Goal: Information Seeking & Learning: Learn about a topic

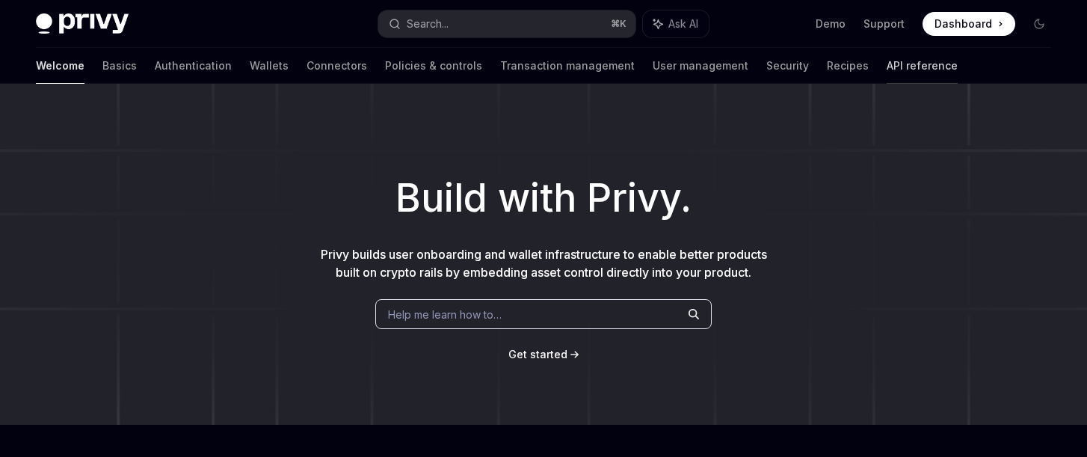
click at [887, 70] on link "API reference" at bounding box center [922, 66] width 71 height 36
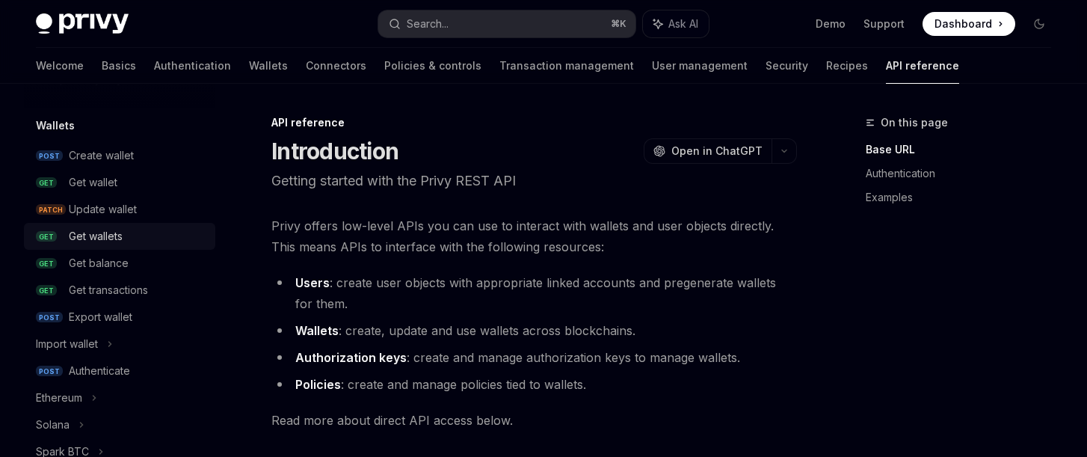
scroll to position [123, 0]
click at [104, 222] on link "GET Get wallets" at bounding box center [119, 234] width 191 height 27
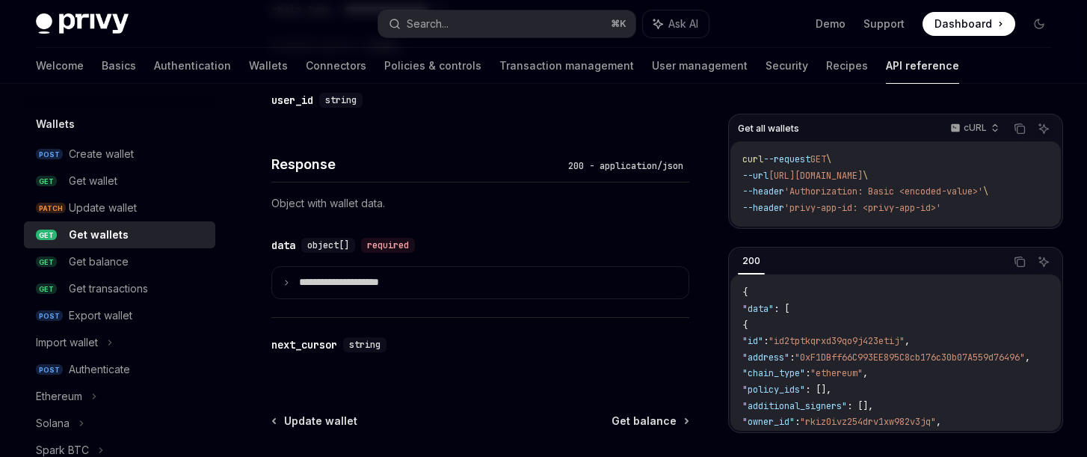
scroll to position [806, 0]
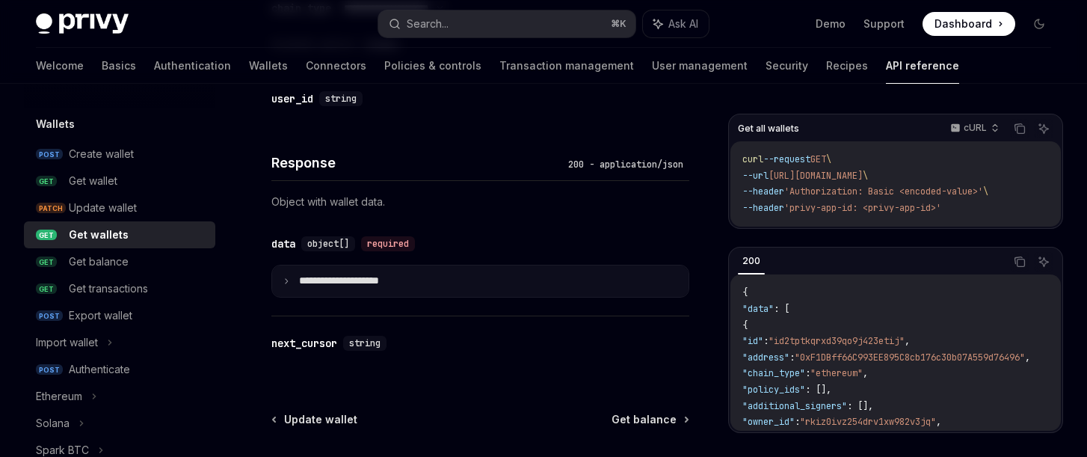
click at [295, 285] on summary "**********" at bounding box center [480, 280] width 417 height 31
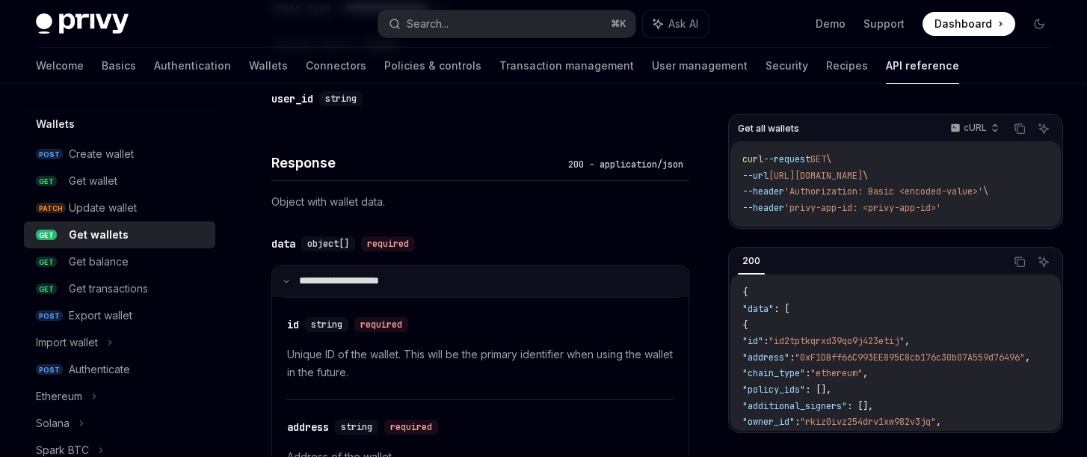
click at [292, 285] on summary "**********" at bounding box center [480, 280] width 417 height 31
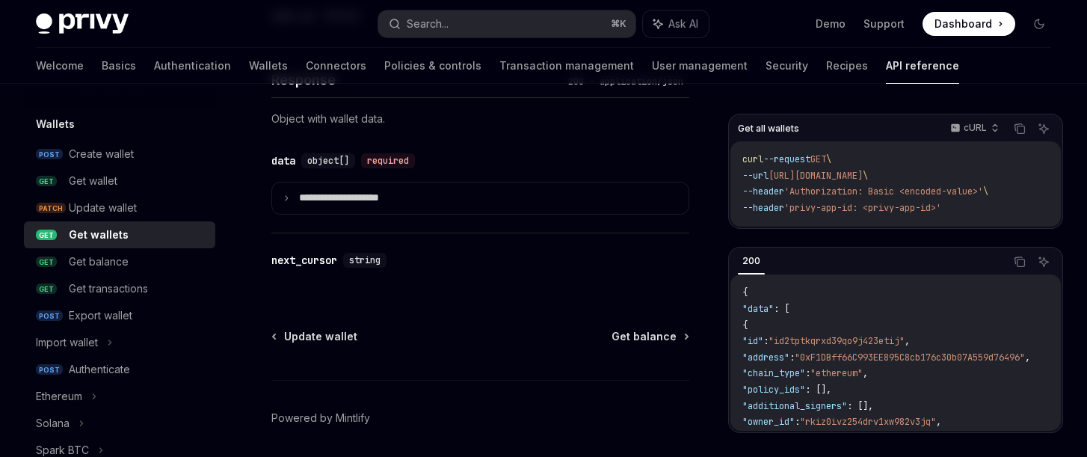
scroll to position [891, 0]
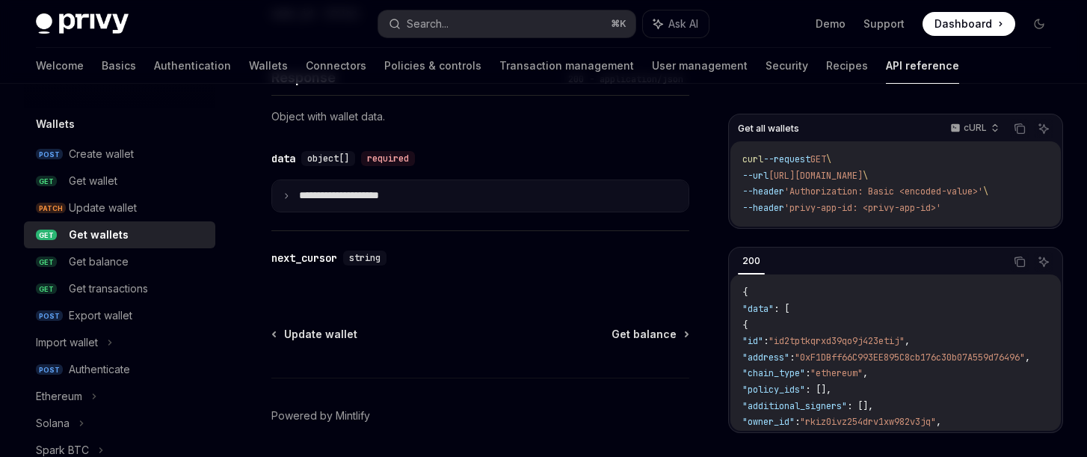
click at [284, 201] on summary "**********" at bounding box center [480, 195] width 417 height 31
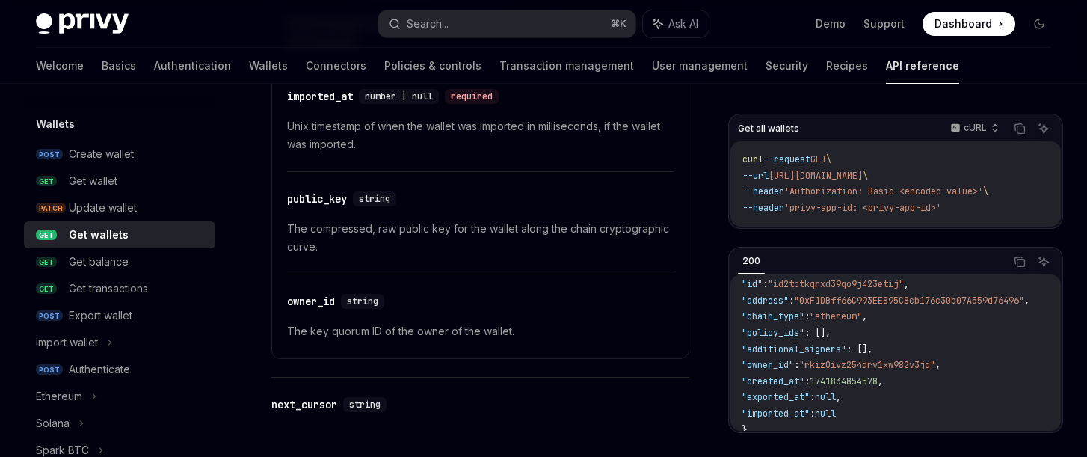
scroll to position [55, 1]
click at [85, 172] on div "Get wallet" at bounding box center [93, 181] width 49 height 18
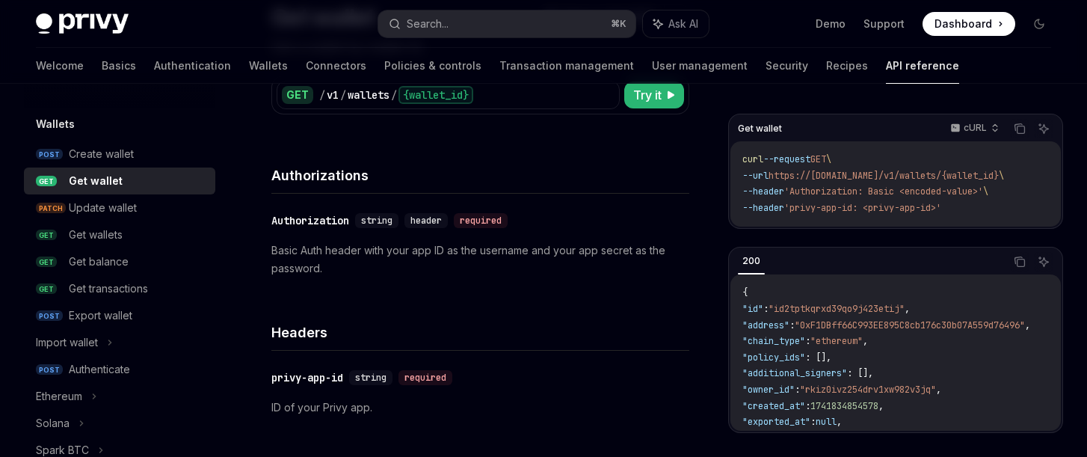
scroll to position [147, 0]
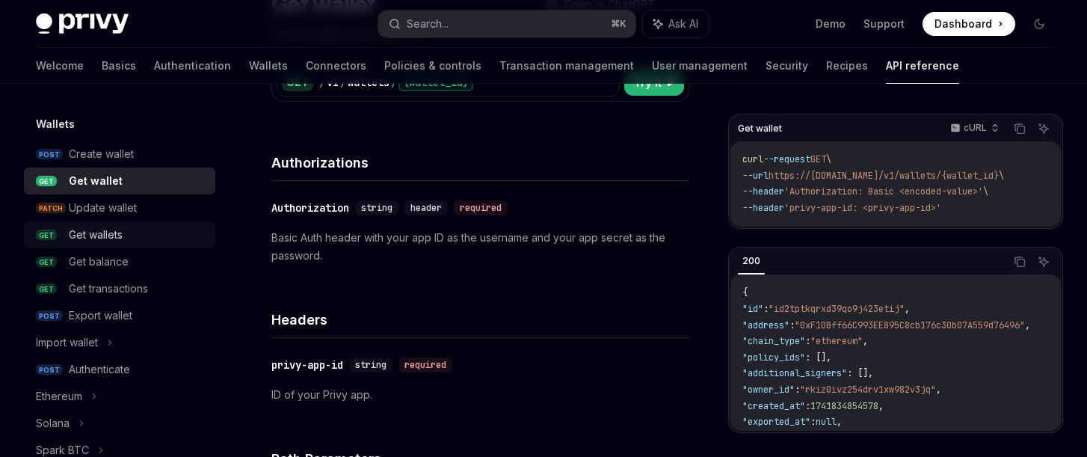
click at [112, 234] on div "Get wallets" at bounding box center [96, 235] width 54 height 18
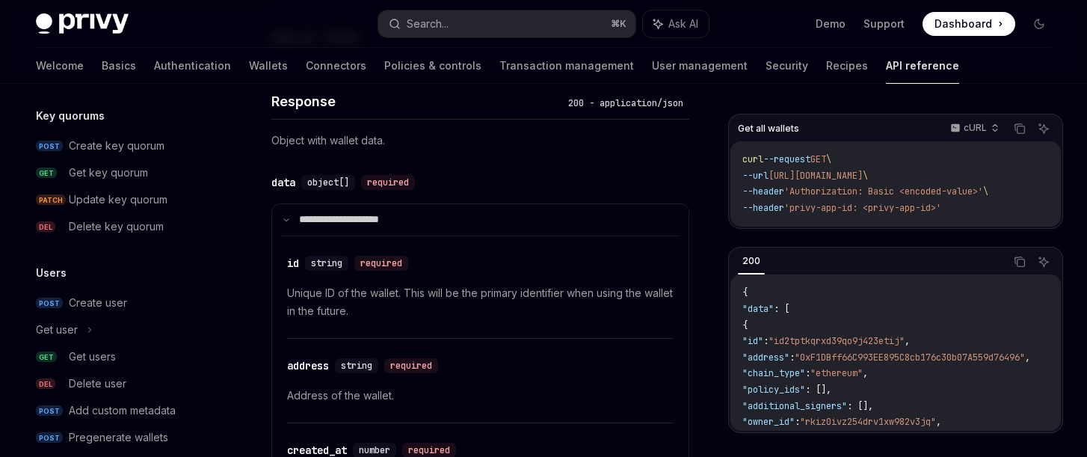
scroll to position [1088, 0]
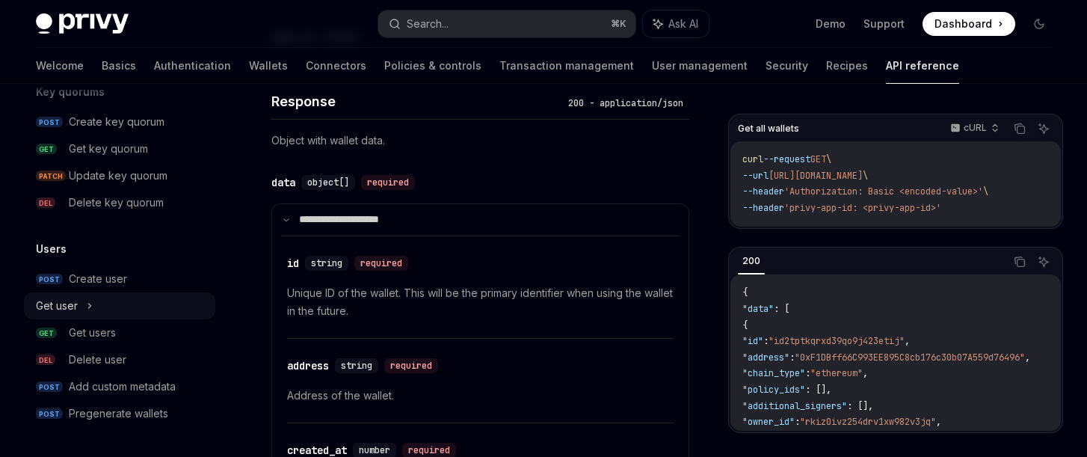
click at [66, 303] on div "Get user" at bounding box center [57, 306] width 42 height 18
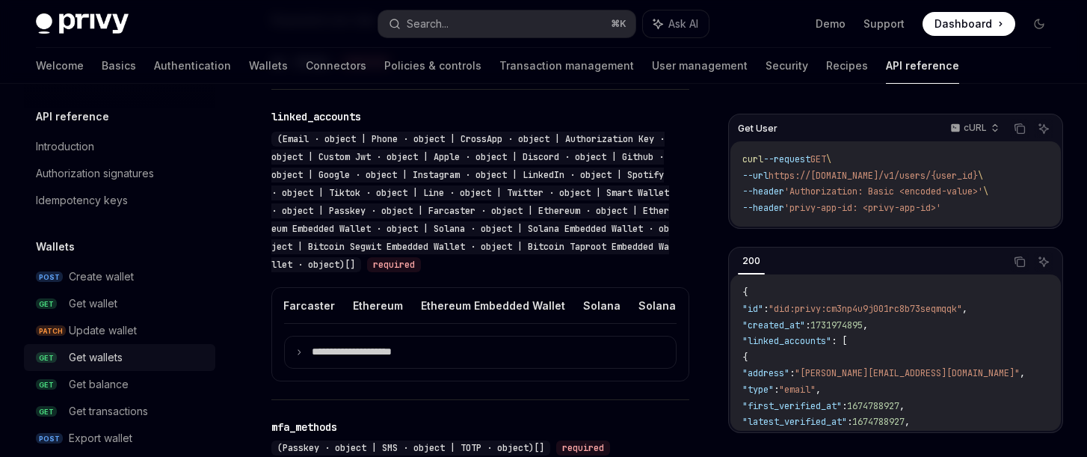
click at [93, 358] on div "Get wallets" at bounding box center [96, 357] width 54 height 18
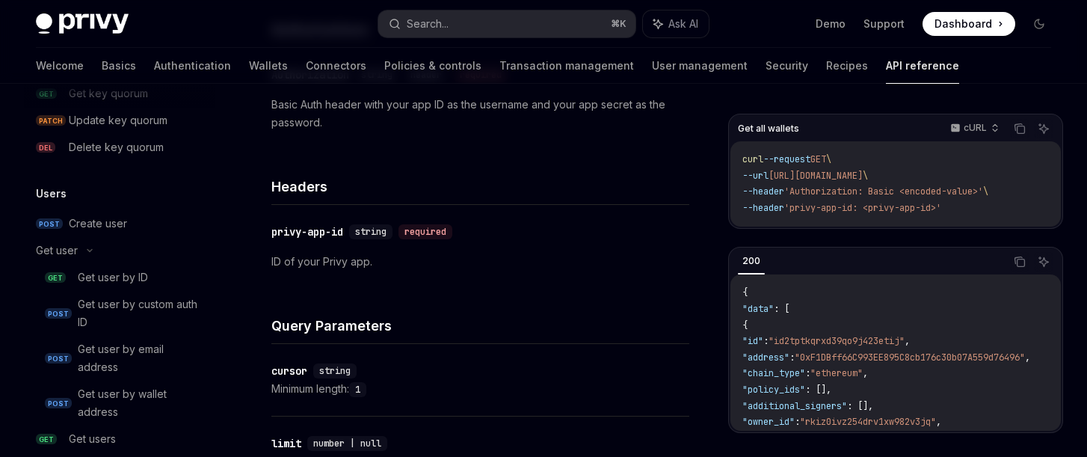
scroll to position [1250, 0]
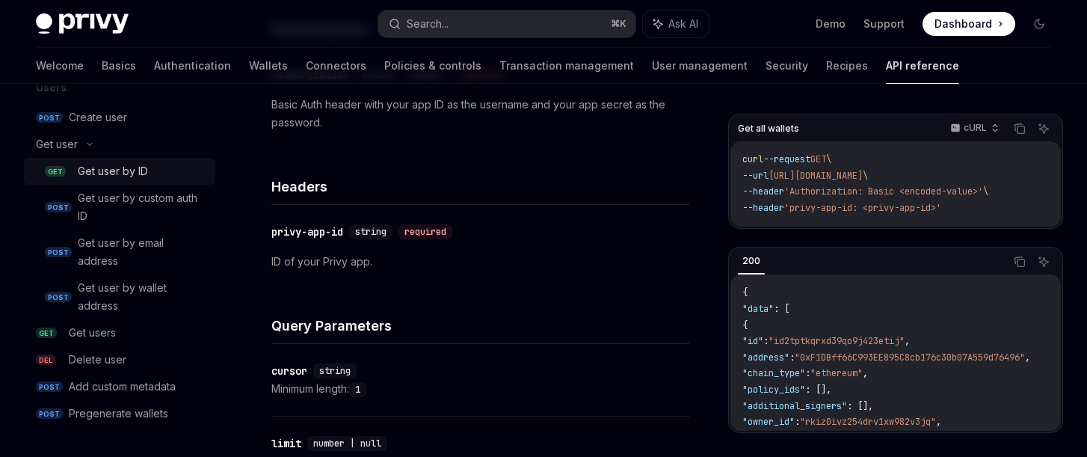
click at [114, 169] on div "Get user by ID" at bounding box center [113, 171] width 70 height 18
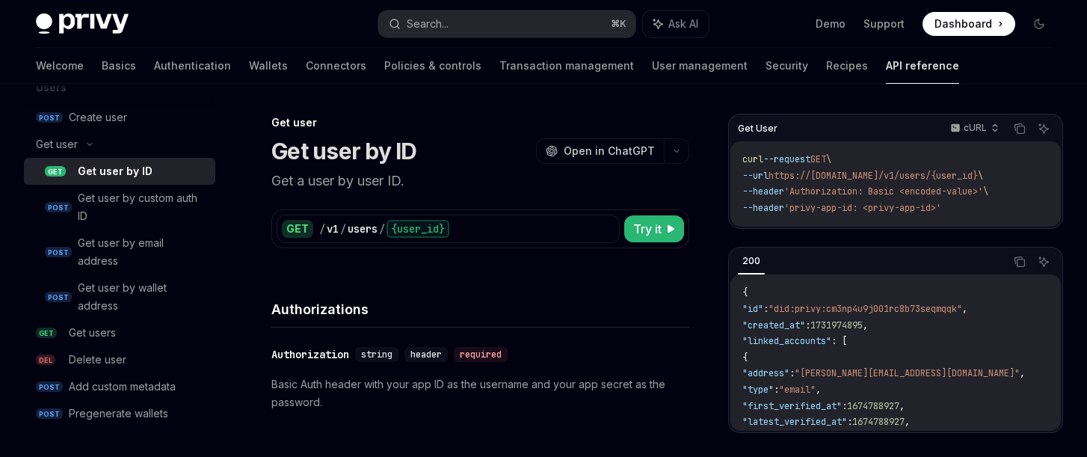
type textarea "*"
